Goal: Find specific page/section: Find specific page/section

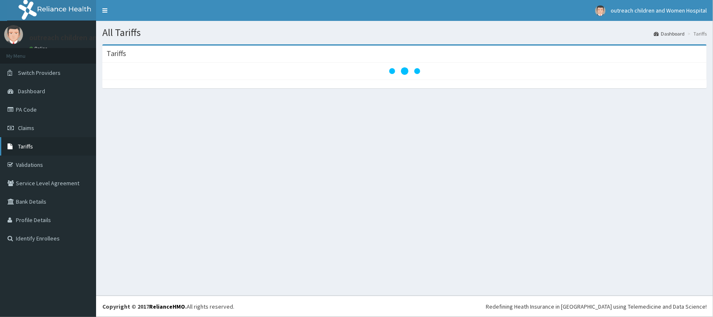
click at [32, 149] on link "Tariffs" at bounding box center [48, 146] width 96 height 18
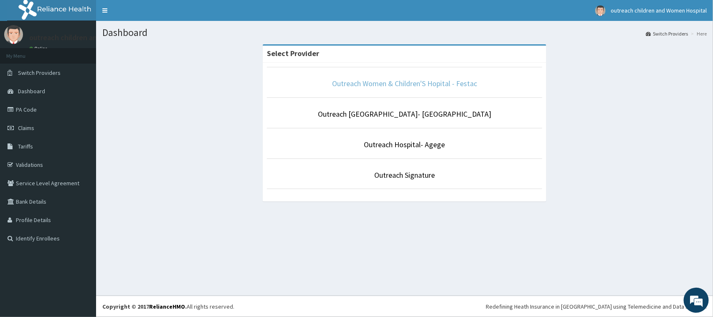
click at [396, 85] on link "Outreach Women & Children'S Hopital - Festac" at bounding box center [404, 84] width 145 height 10
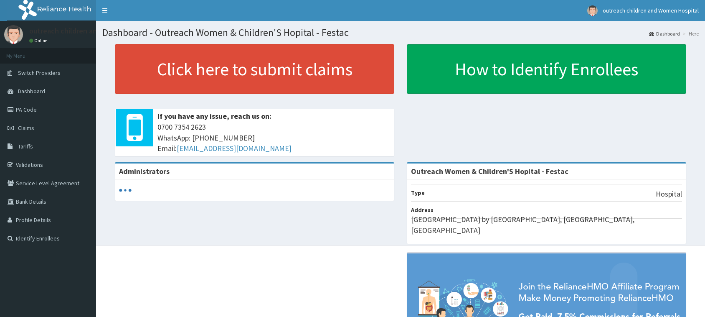
click at [46, 146] on link "Tariffs" at bounding box center [48, 146] width 96 height 18
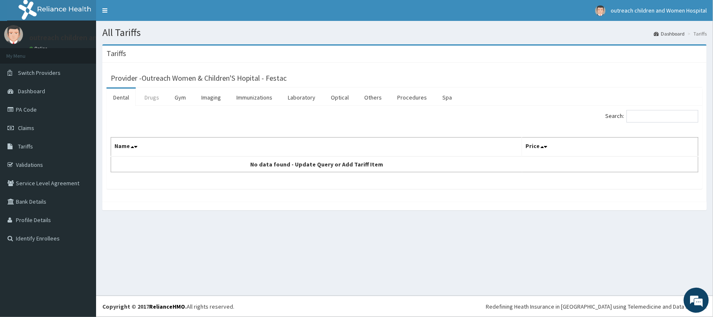
click at [149, 97] on link "Drugs" at bounding box center [152, 98] width 28 height 18
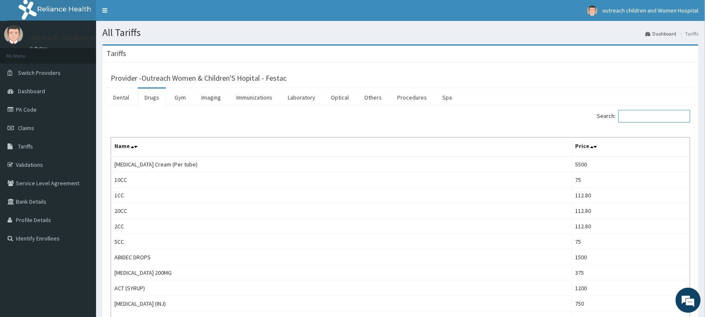
drag, startPoint x: 641, startPoint y: 113, endPoint x: 615, endPoint y: 124, distance: 28.1
click at [636, 117] on input "Search:" at bounding box center [655, 116] width 72 height 13
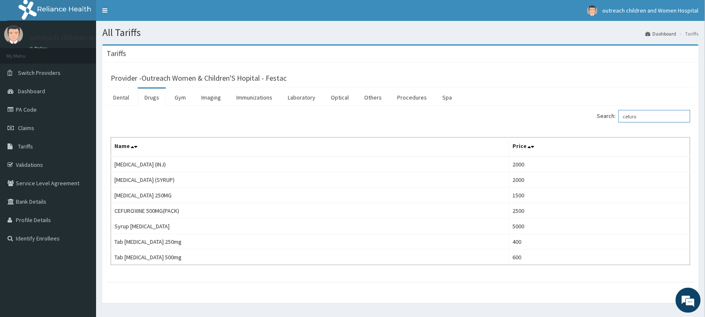
type input "cefuro"
